Goal: Find specific page/section: Find specific page/section

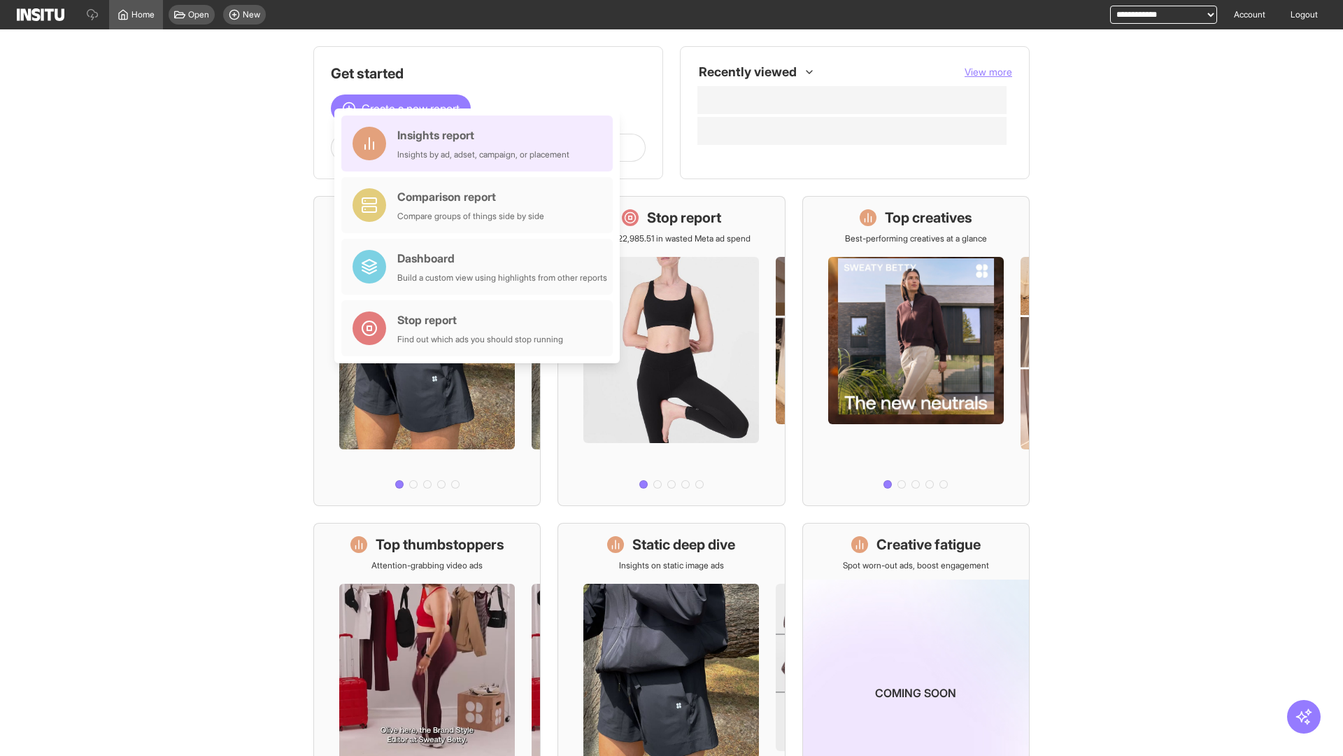
click at [481, 143] on div "Insights report Insights by ad, adset, campaign, or placement" at bounding box center [483, 144] width 172 height 34
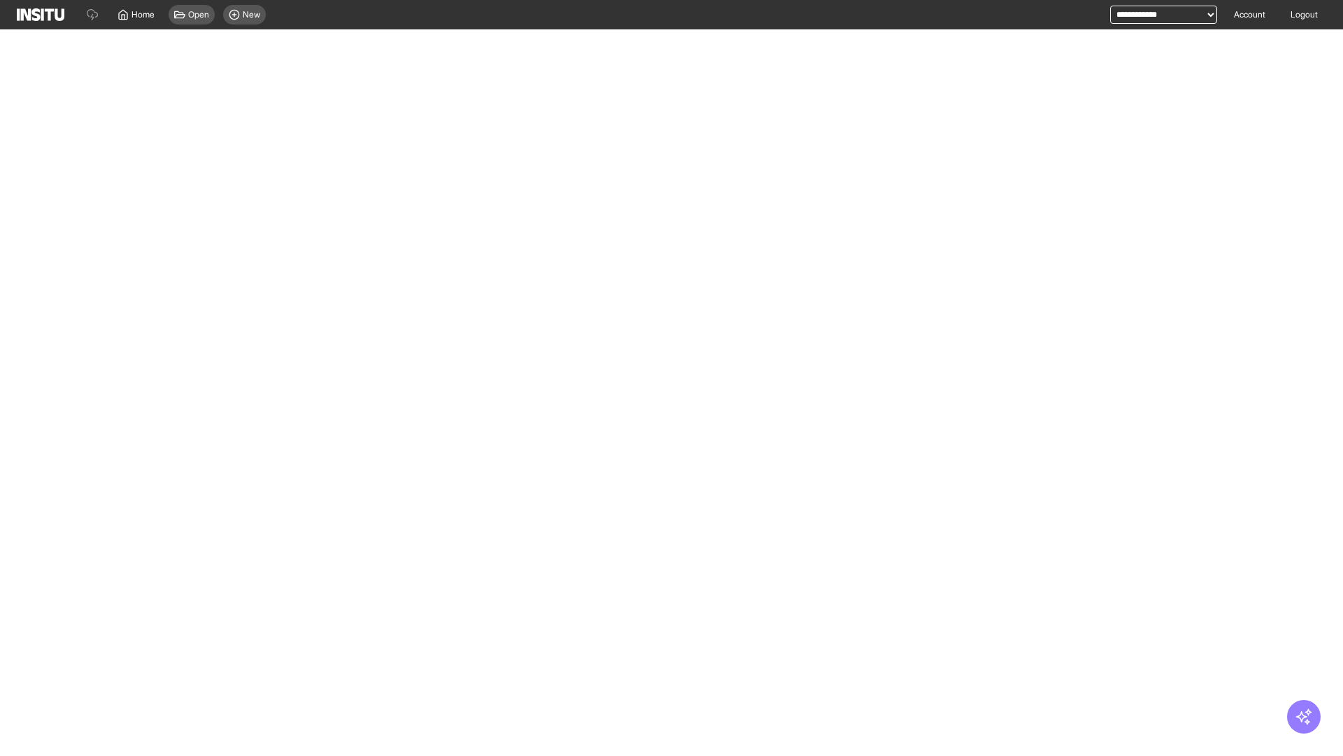
select select "**"
